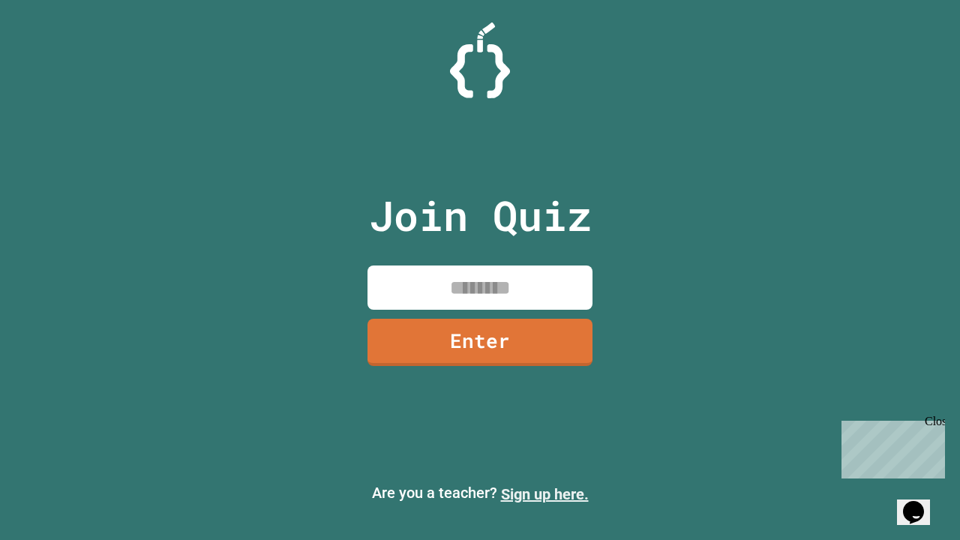
click at [544, 494] on link "Sign up here." at bounding box center [545, 494] width 88 height 18
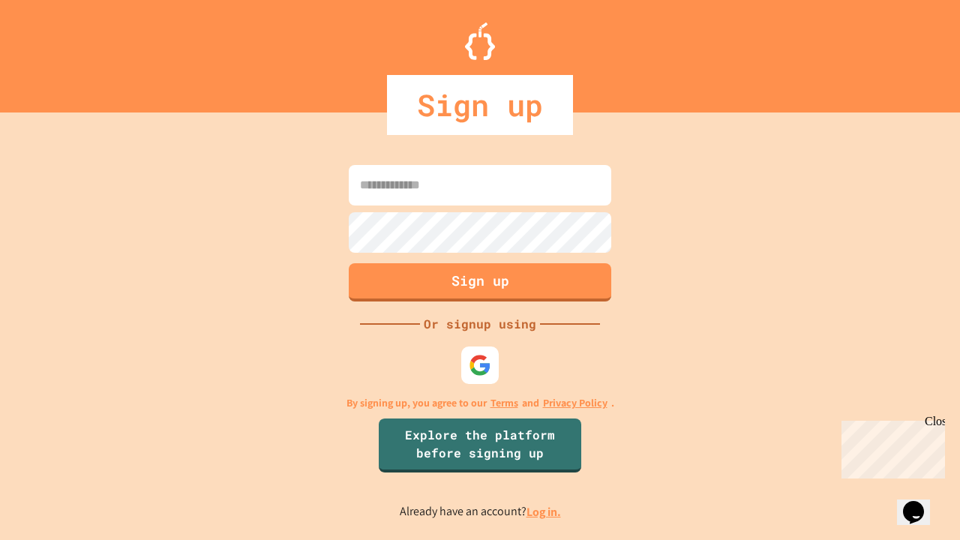
click at [544, 511] on link "Log in." at bounding box center [543, 512] width 34 height 16
